Goal: Task Accomplishment & Management: Manage account settings

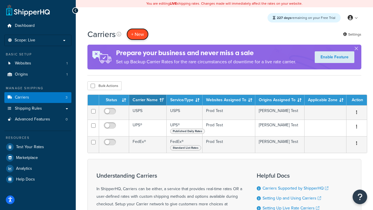
click at [138, 34] on button "+ New" at bounding box center [137, 34] width 22 height 12
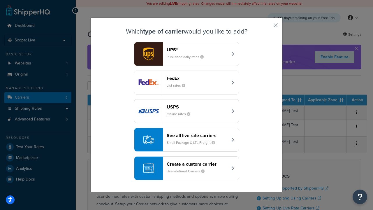
click at [197, 78] on header "FedEx" at bounding box center [197, 78] width 61 height 6
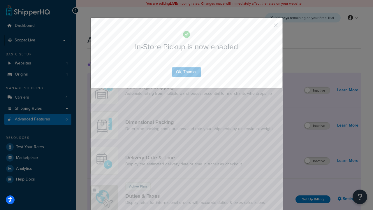
scroll to position [189, 0]
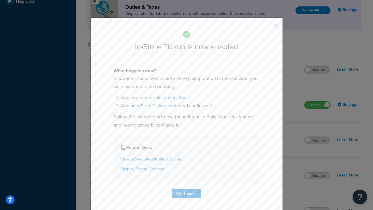
click at [267, 27] on button "button" at bounding box center [266, 27] width 1 height 1
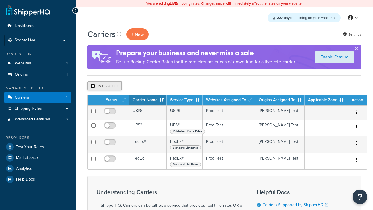
click at [93, 86] on input "checkbox" at bounding box center [93, 86] width 4 height 4
checkbox input "true"
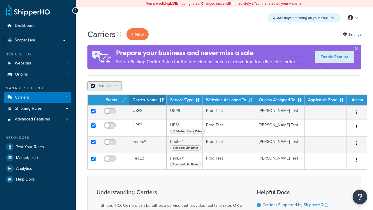
checkbox input "true"
click at [0, 0] on button "Delete" at bounding box center [0, 0] width 0 height 0
